Goal: Task Accomplishment & Management: Complete application form

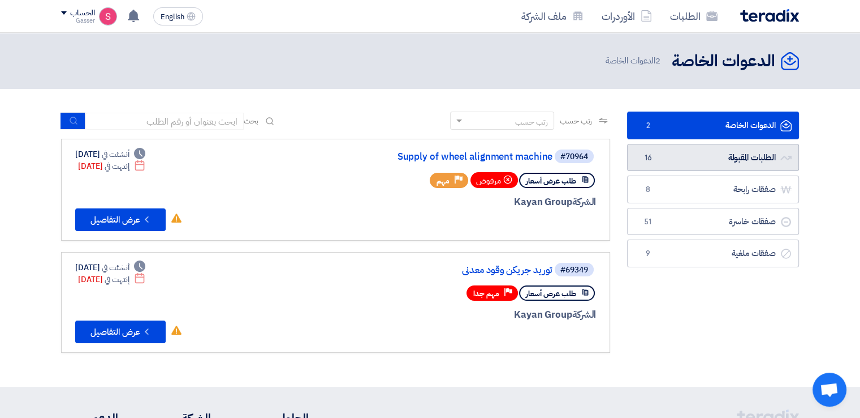
click at [637, 157] on link "الطلبات المقبولة الطلبات المقبولة 16" at bounding box center [713, 158] width 172 height 28
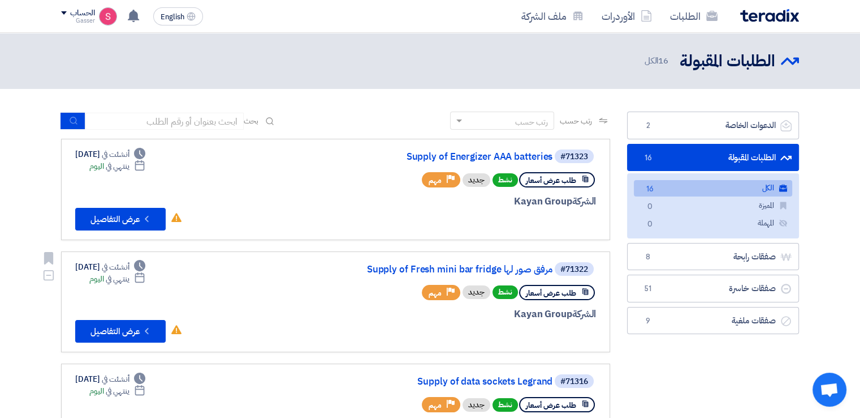
click at [464, 261] on div "#71322 Supply of Fresh mini bar fridge مرفق صور لها" at bounding box center [460, 269] width 272 height 16
click at [518, 378] on link "Supply of data sockets Legrand" at bounding box center [439, 381] width 226 height 10
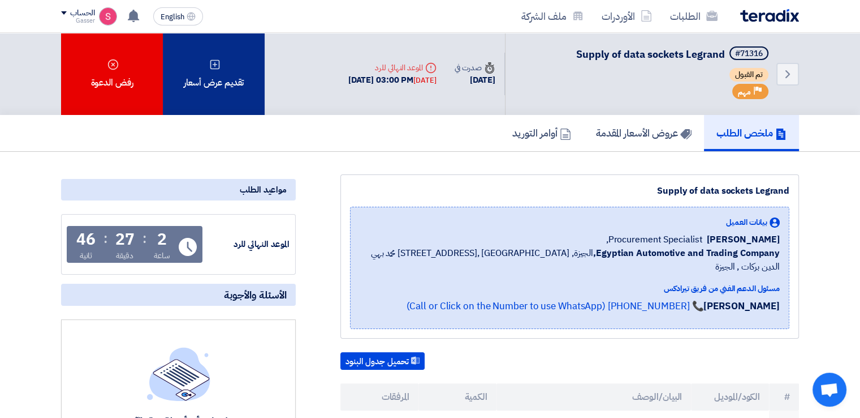
click at [222, 48] on div "تقديم عرض أسعار" at bounding box center [214, 74] width 102 height 82
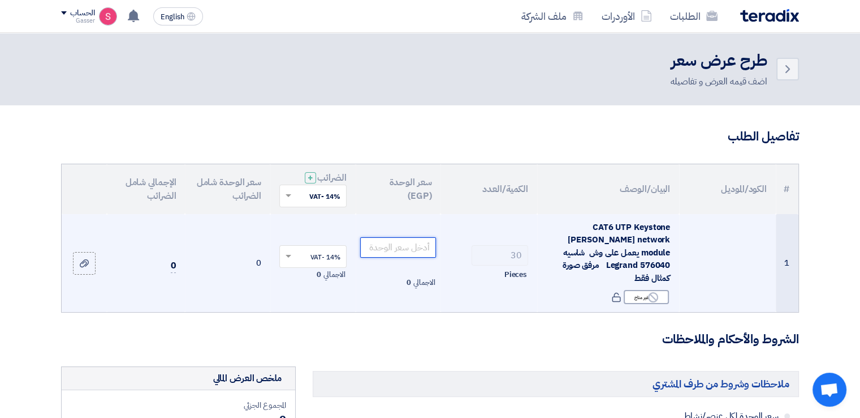
click at [403, 244] on input "number" at bounding box center [398, 247] width 76 height 20
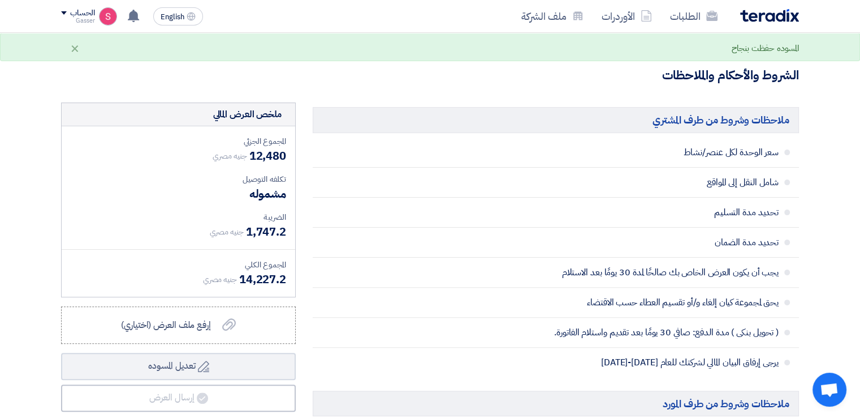
scroll to position [528, 0]
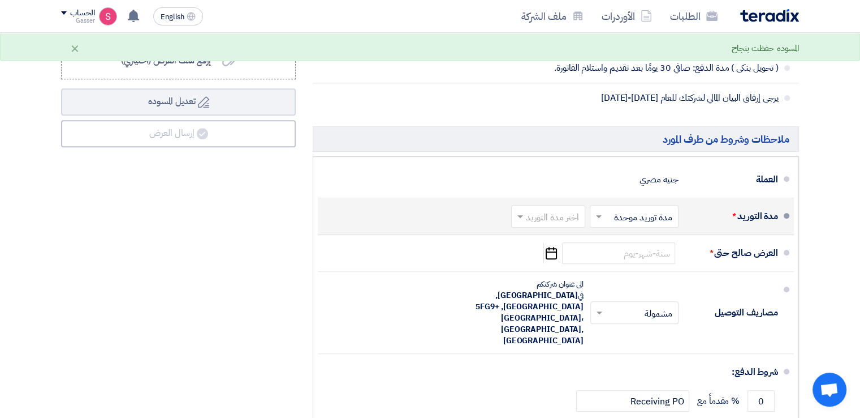
type input "416"
click at [562, 209] on input "text" at bounding box center [546, 217] width 68 height 16
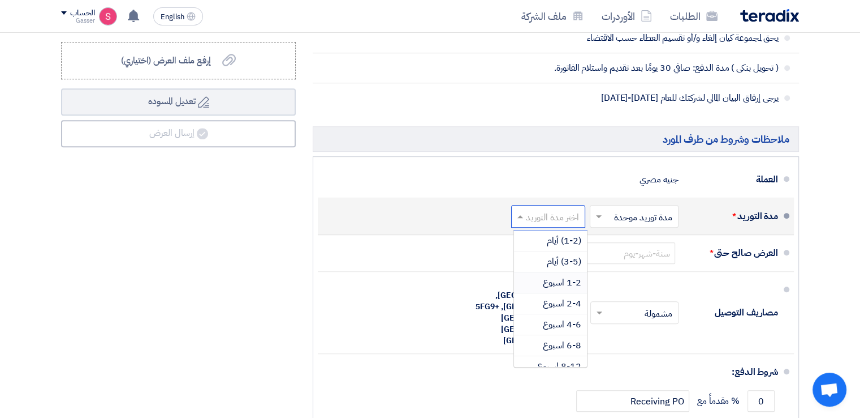
click at [553, 276] on span "1-2 اسبوع" at bounding box center [562, 283] width 38 height 14
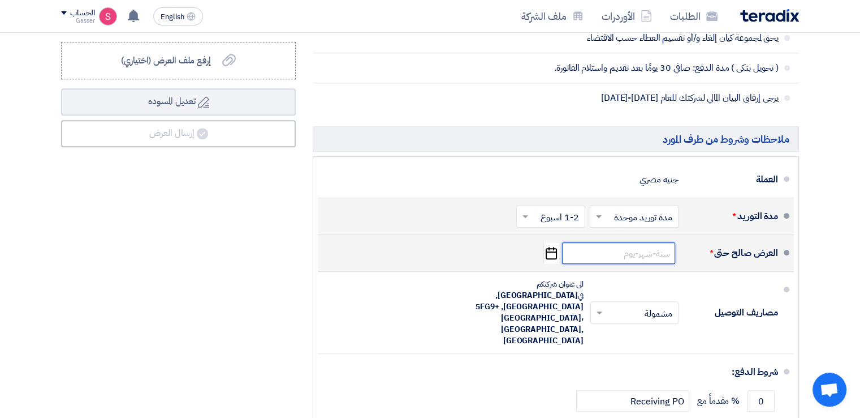
click at [601, 248] on input at bounding box center [618, 252] width 113 height 21
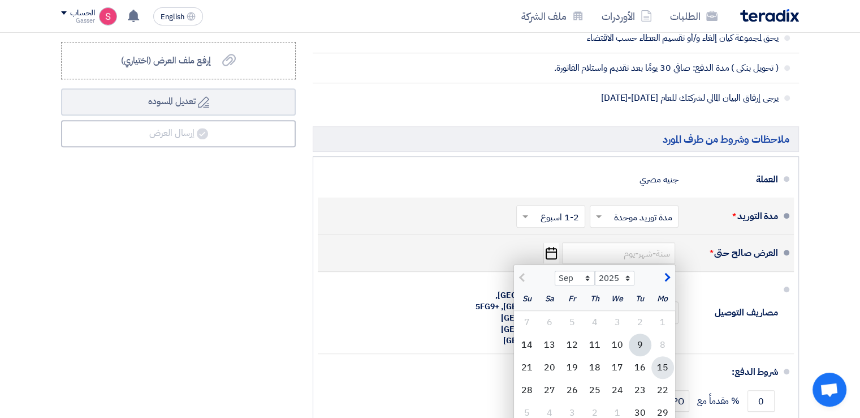
click at [666, 356] on div "15" at bounding box center [663, 367] width 23 height 23
type input "[DATE]"
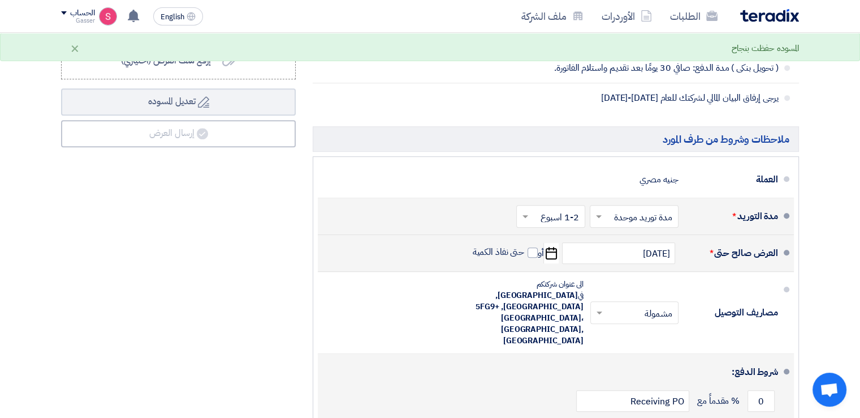
drag, startPoint x: 767, startPoint y: 392, endPoint x: 760, endPoint y: 392, distance: 7.4
type input "100"
drag, startPoint x: 692, startPoint y: 392, endPoint x: 686, endPoint y: 394, distance: 6.6
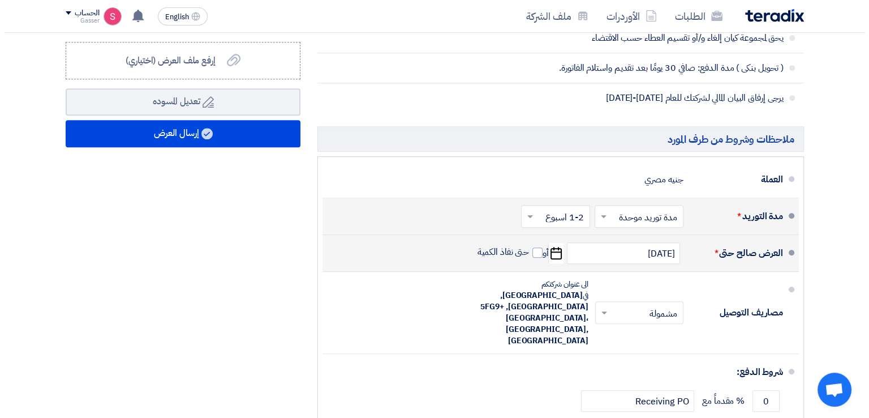
scroll to position [264, 0]
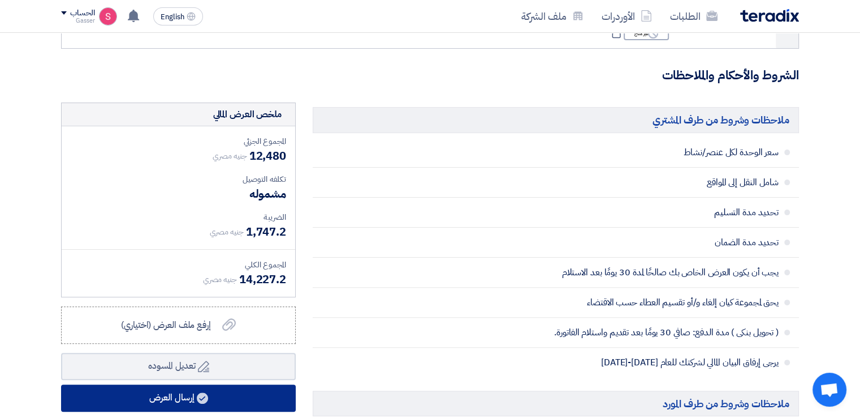
type input "30"
click at [144, 384] on button "إرسال العرض" at bounding box center [178, 397] width 235 height 27
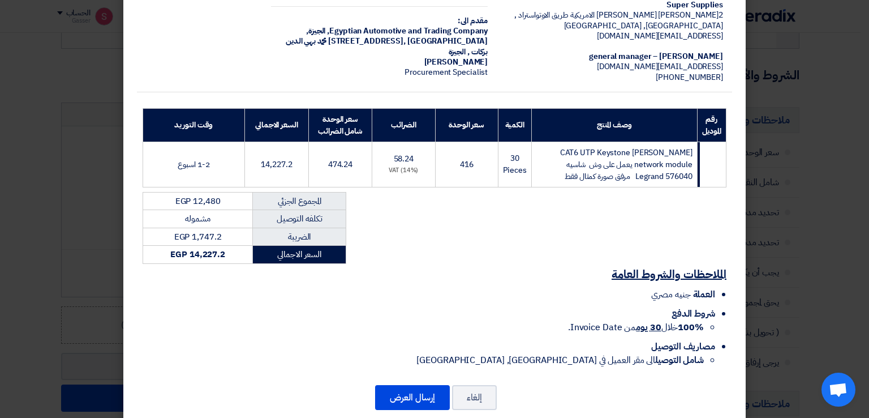
scroll to position [108, 0]
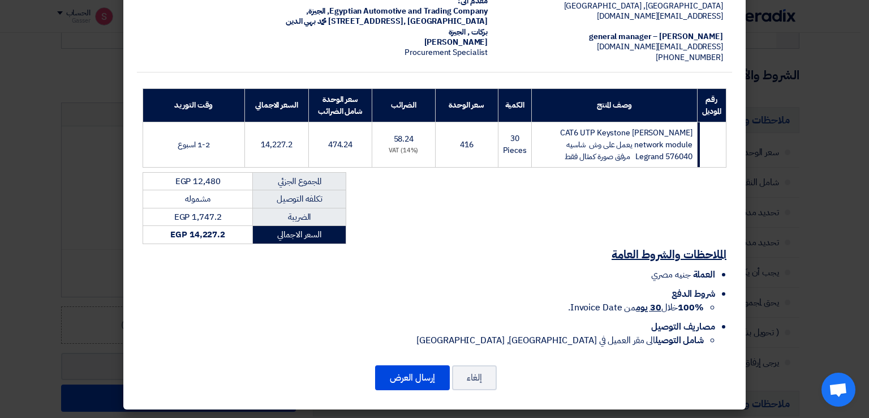
click at [407, 388] on div "إلغاء إرسال العرض" at bounding box center [434, 377] width 595 height 27
click at [411, 372] on button "إرسال العرض" at bounding box center [412, 377] width 75 height 25
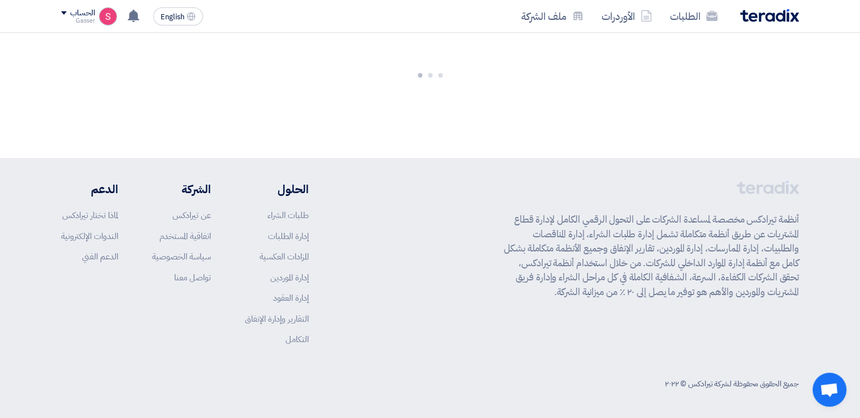
scroll to position [622, 0]
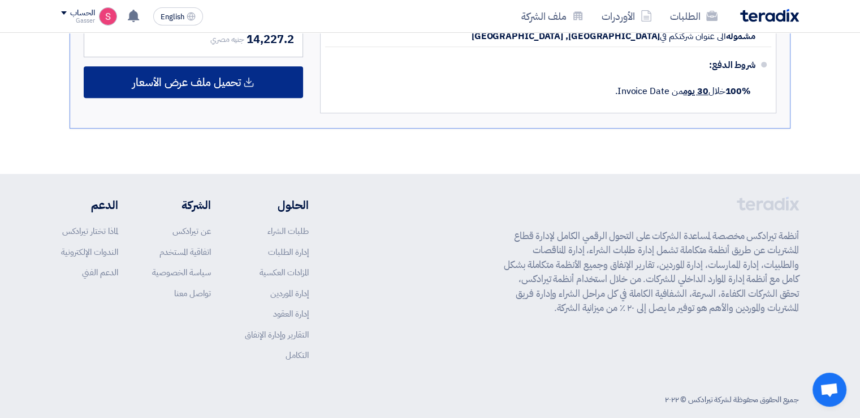
click at [223, 77] on span "تحميل ملف عرض الأسعار" at bounding box center [186, 82] width 109 height 10
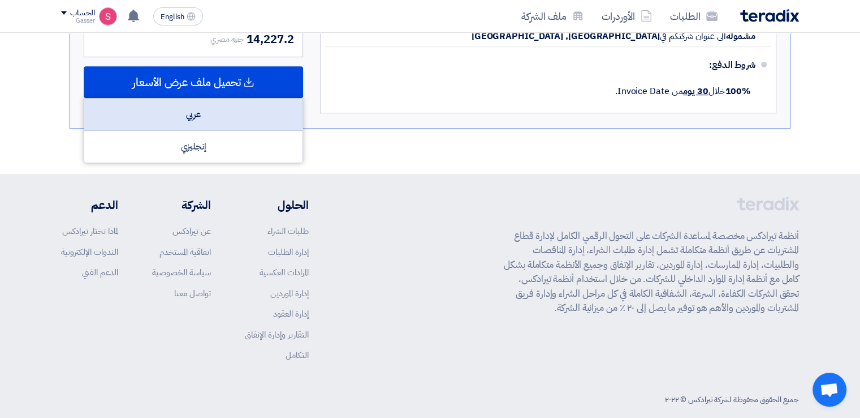
click at [255, 98] on div "عربي" at bounding box center [193, 114] width 218 height 32
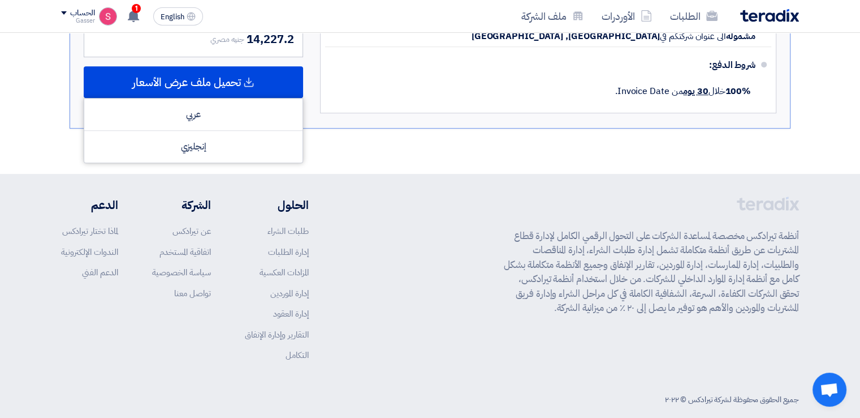
scroll to position [0, 0]
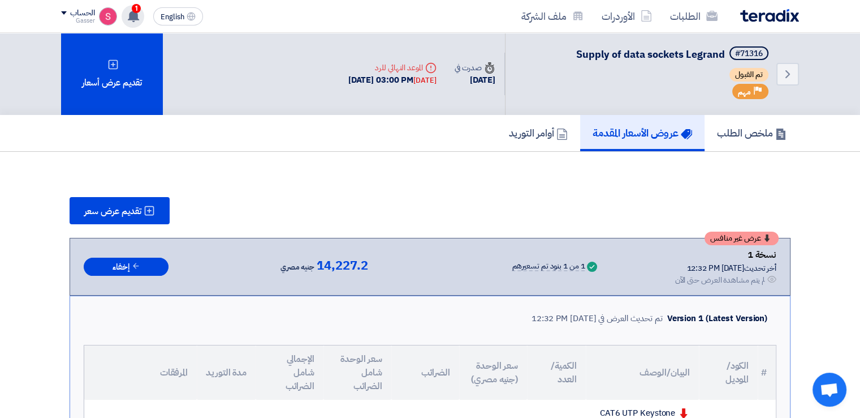
click at [128, 12] on icon at bounding box center [133, 16] width 12 height 12
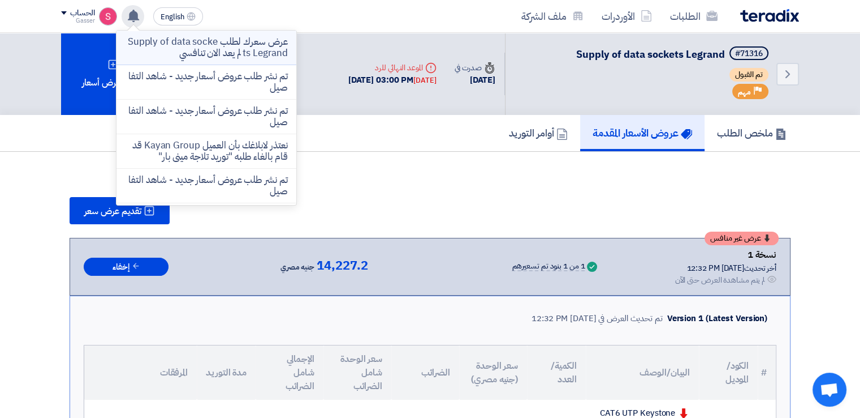
click at [272, 44] on p "عرض سعرك لطلب Supply of data sockets Legrand لم يعد الان تنافسي" at bounding box center [207, 47] width 162 height 23
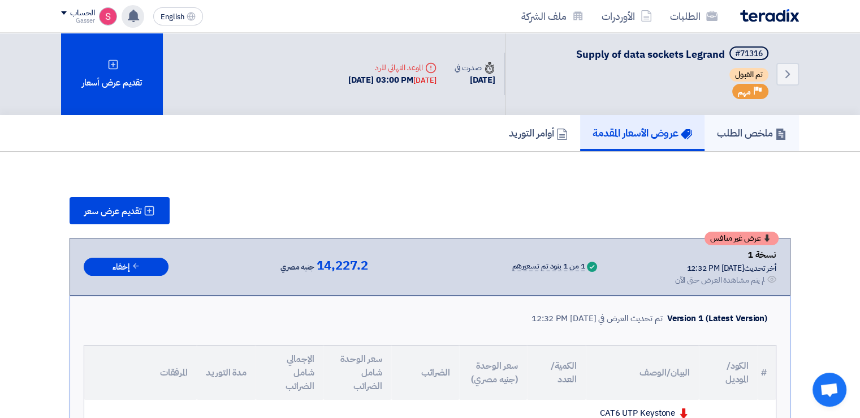
click at [731, 116] on link "ملخص الطلب" at bounding box center [752, 133] width 94 height 36
